Goal: Task Accomplishment & Management: Complete application form

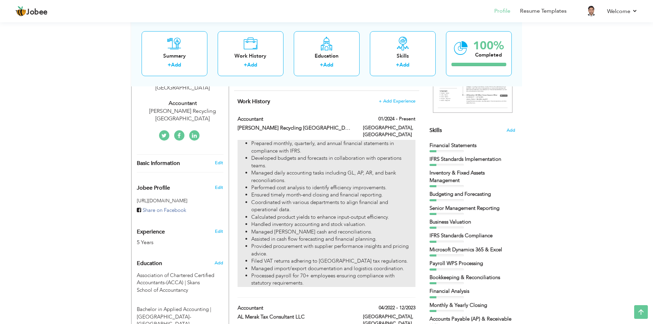
click at [284, 179] on li "Managed daily accounting tasks including GL, AP, AR, and bank reconciliations." at bounding box center [333, 176] width 164 height 15
type input "Accountant"
type input "[PERSON_NAME] Recycling [GEOGRAPHIC_DATA]"
type input "01/2024"
type input "[GEOGRAPHIC_DATA]"
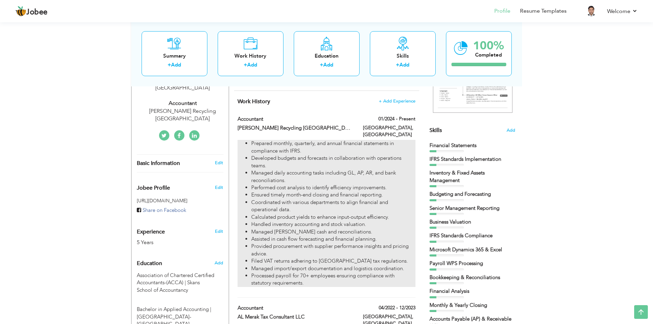
type input "[GEOGRAPHIC_DATA]"
checkbox input "true"
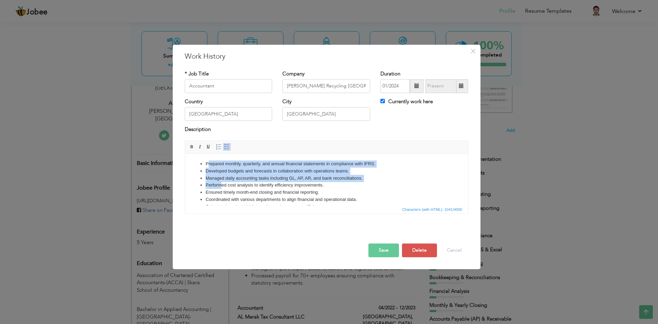
drag, startPoint x: 207, startPoint y: 162, endPoint x: 222, endPoint y: 184, distance: 26.8
click at [222, 184] on ul "Prepared monthly, quarterly, and annual financial statements in compliance with…" at bounding box center [325, 210] width 269 height 100
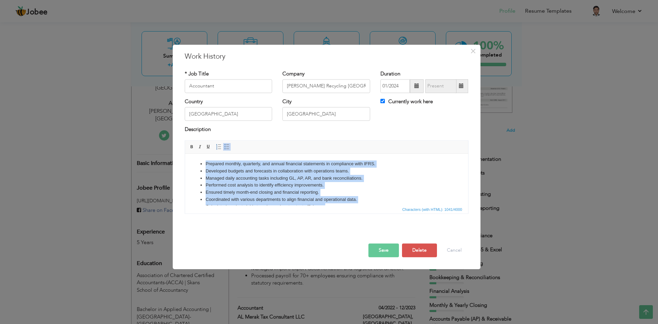
scroll to position [62, 0]
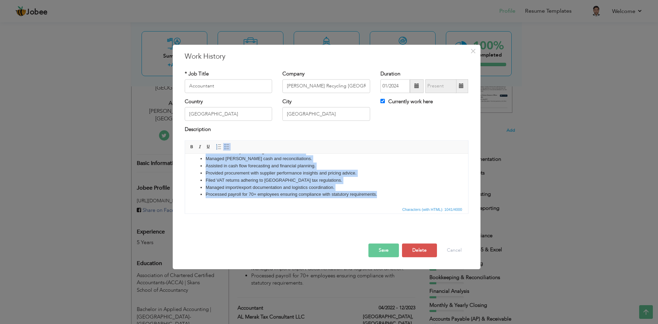
drag, startPoint x: 205, startPoint y: 163, endPoint x: 388, endPoint y: 201, distance: 186.6
click at [388, 201] on html "Prepared monthly, quarterly, and annual financial statements in compliance with…" at bounding box center [326, 147] width 283 height 113
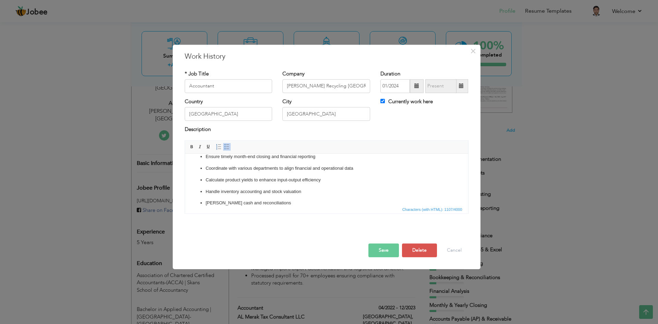
scroll to position [0, 0]
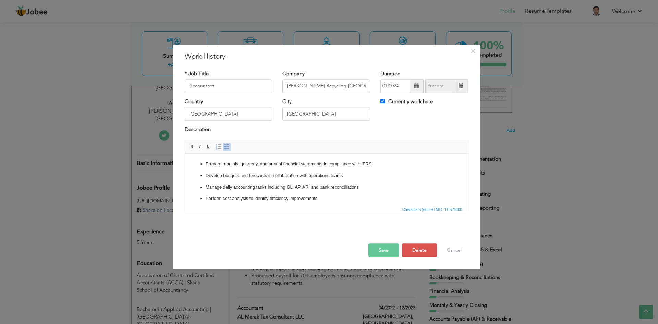
click ul "Prepare monthly, quarterly, and annual financial statements in compliance with …"
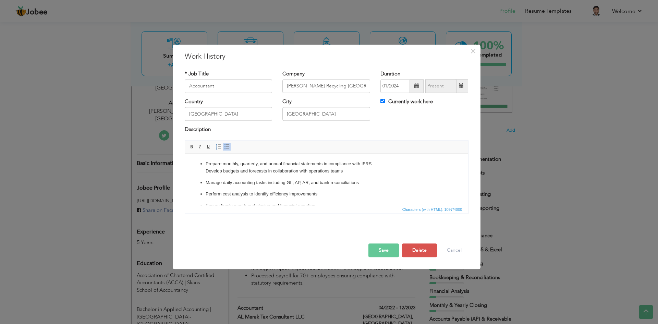
click ul "Prepare monthly, quarterly, and annual financial statements in compliance with …"
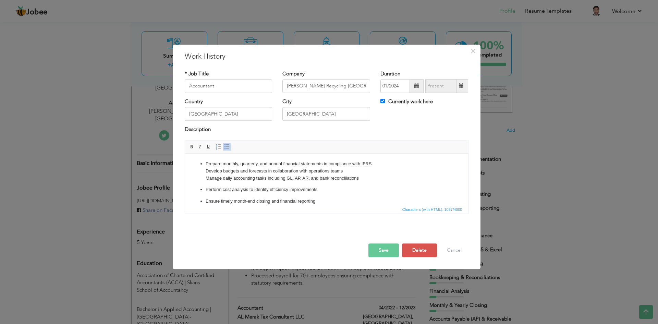
click at [206, 189] on p "Perform cost analysis to identify efficiency improvements" at bounding box center [326, 189] width 242 height 7
click at [205, 193] on p "Ensure timely month-end closing and financial reporting" at bounding box center [326, 196] width 242 height 7
click ul "Prepare monthly, quarterly, and annual financial statements in compliance with …"
click at [205, 175] on p "Calculate product yields to enhance input-output efficiency" at bounding box center [326, 176] width 242 height 7
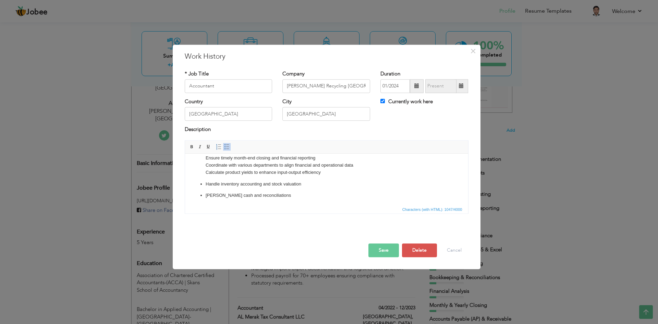
click ul "Prepare monthly, quarterly, and annual financial statements in compliance with …"
click at [205, 189] on p "[PERSON_NAME] cash and reconciliations" at bounding box center [326, 190] width 242 height 7
click ul "Prepare monthly, quarterly, and annual financial statements in compliance with …"
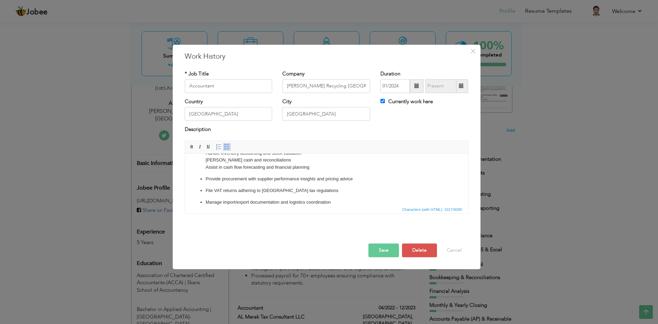
scroll to position [69, 0]
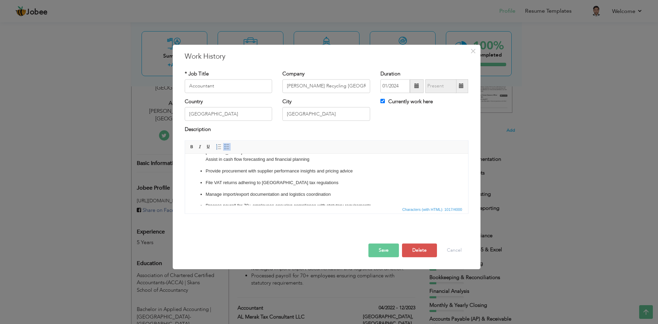
click ul "Prepare monthly, quarterly, and annual financial statements in compliance with …"
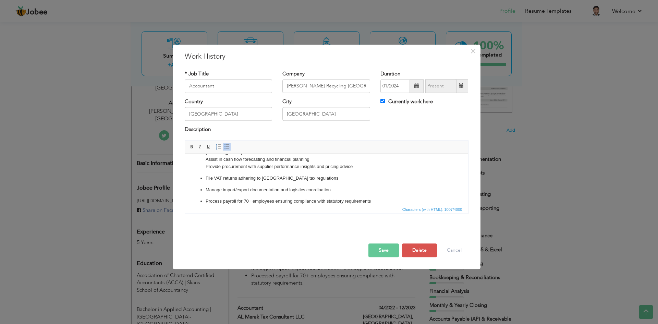
click at [206, 177] on p "File VAT returns adhering to [GEOGRAPHIC_DATA] tax regulations" at bounding box center [326, 178] width 242 height 7
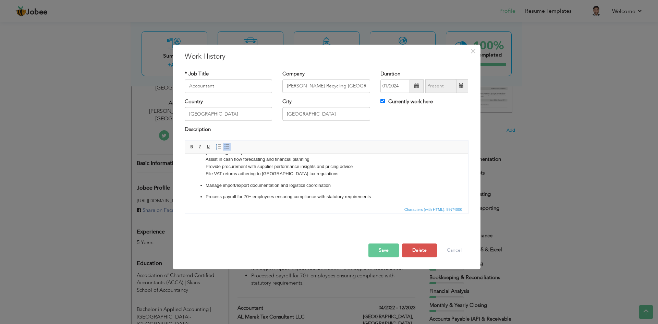
click at [206, 183] on p "Manage import/export documentation and logistics coordination" at bounding box center [326, 185] width 242 height 7
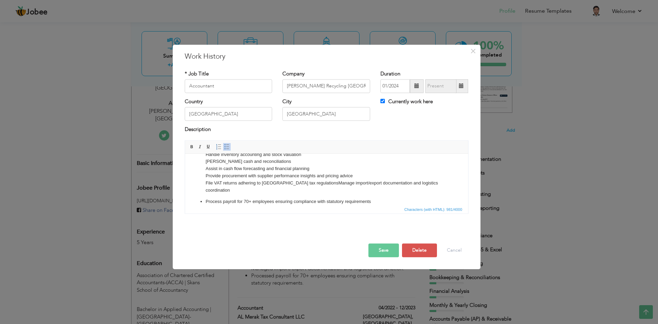
scroll to position [66, 0]
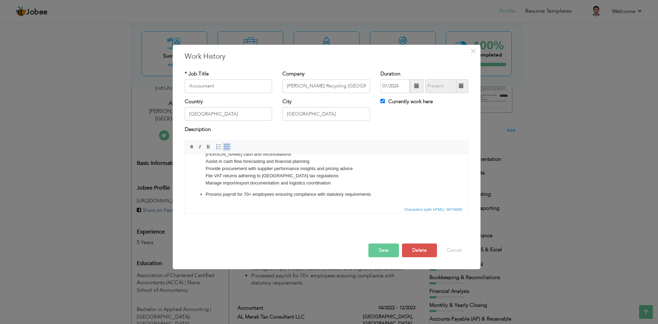
click at [205, 191] on p "Process payroll for 70+ employees ensuring compliance with statutory requiremen…" at bounding box center [326, 194] width 242 height 7
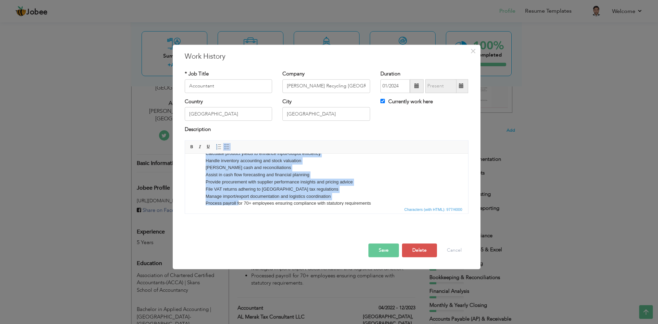
scroll to position [62, 0]
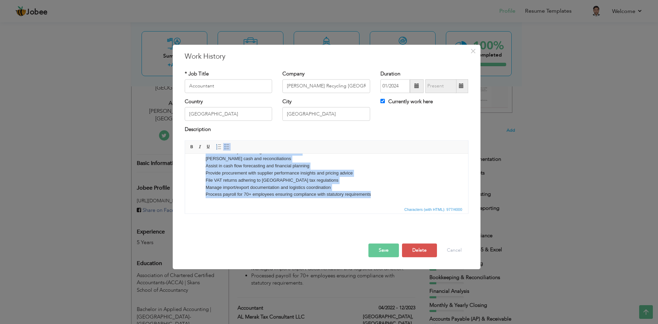
click at [370, 205] on html "Prepare monthly, quarterly, and annual financial statements in compliance with …" at bounding box center [326, 147] width 283 height 113
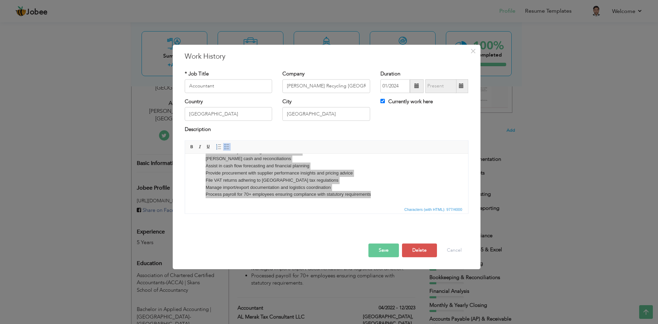
click at [371, 207] on span "Characters (with HTML): 977/4000" at bounding box center [326, 209] width 283 height 8
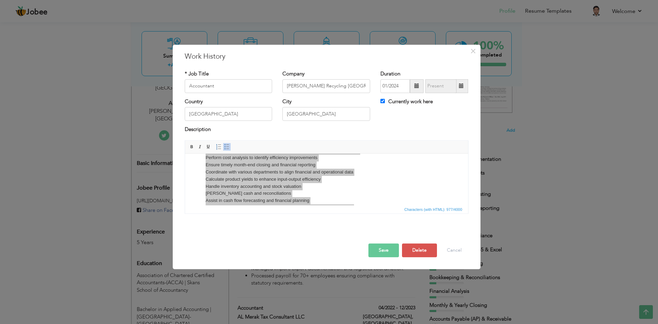
scroll to position [0, 0]
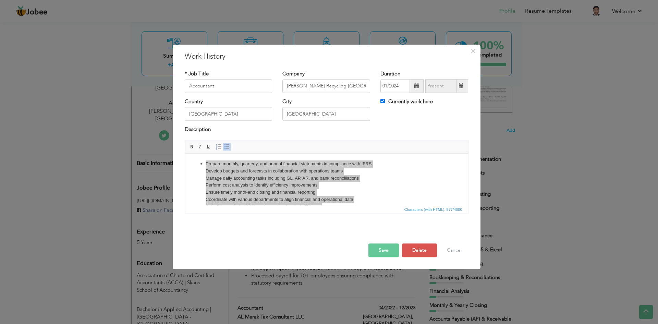
click at [227, 147] on span at bounding box center [226, 146] width 5 height 5
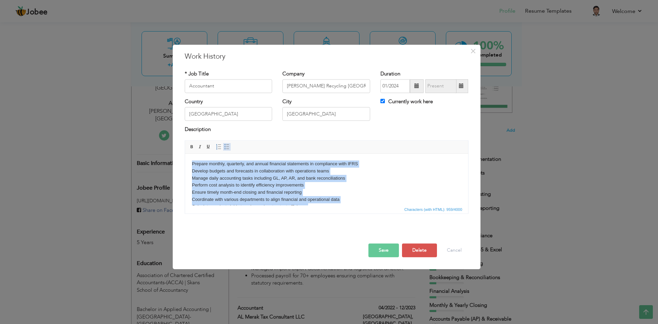
click at [227, 147] on span at bounding box center [226, 146] width 5 height 5
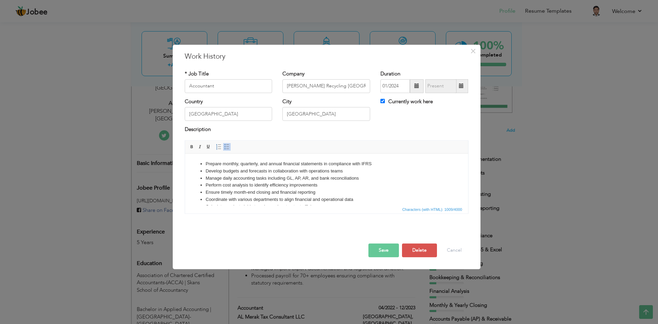
click at [354, 187] on li "Perform cost analysis to identify efficiency improvements" at bounding box center [326, 185] width 242 height 7
click at [381, 258] on div "Save Save and Continue Delete Cancel" at bounding box center [326, 243] width 294 height 38
click at [382, 253] on button "Save" at bounding box center [383, 250] width 30 height 14
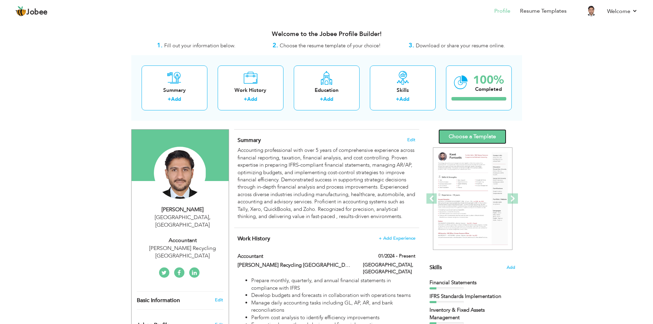
click at [456, 137] on link "Choose a Template" at bounding box center [472, 136] width 68 height 15
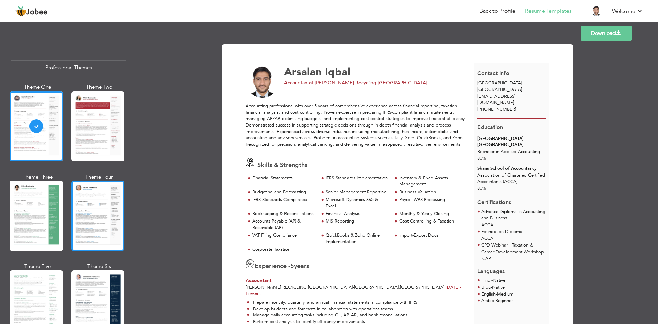
click at [108, 198] on div at bounding box center [97, 216] width 53 height 70
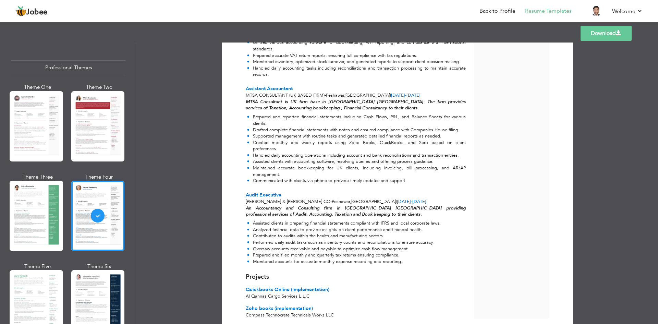
scroll to position [425, 0]
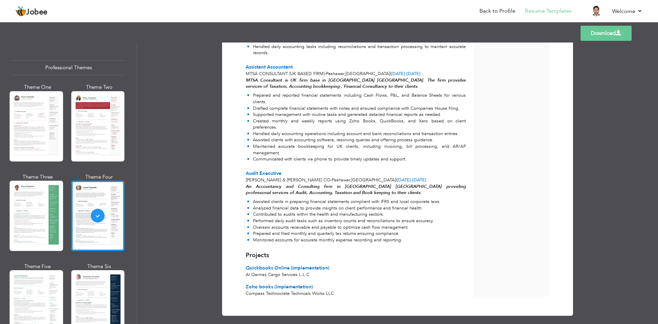
click at [586, 31] on link "Download" at bounding box center [605, 33] width 51 height 15
